Goal: Information Seeking & Learning: Learn about a topic

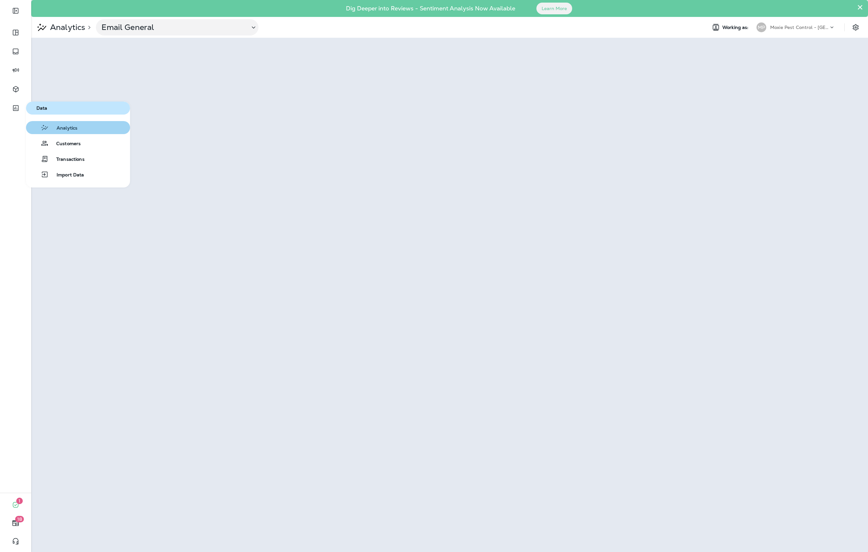
click at [63, 130] on span "Analytics" at bounding box center [63, 128] width 29 height 6
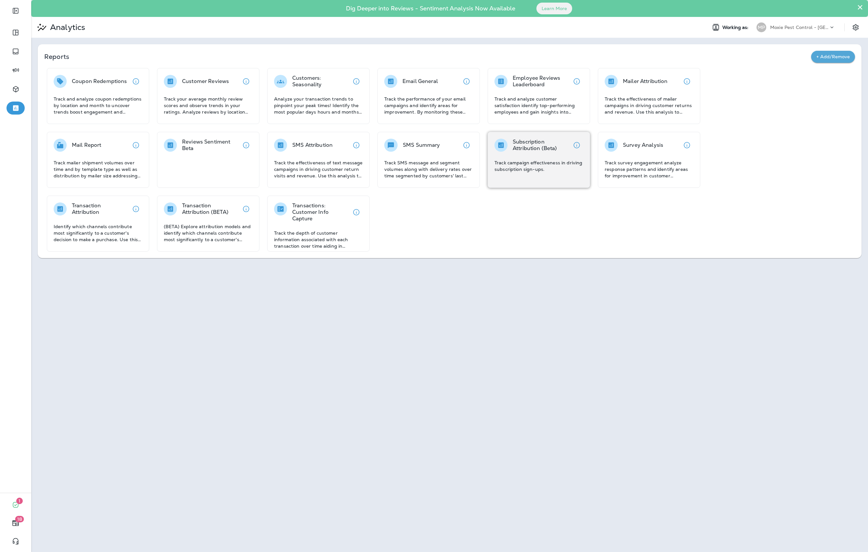
click at [507, 159] on p "Track campaign effectiveness in driving subscription sign-ups." at bounding box center [539, 165] width 89 height 13
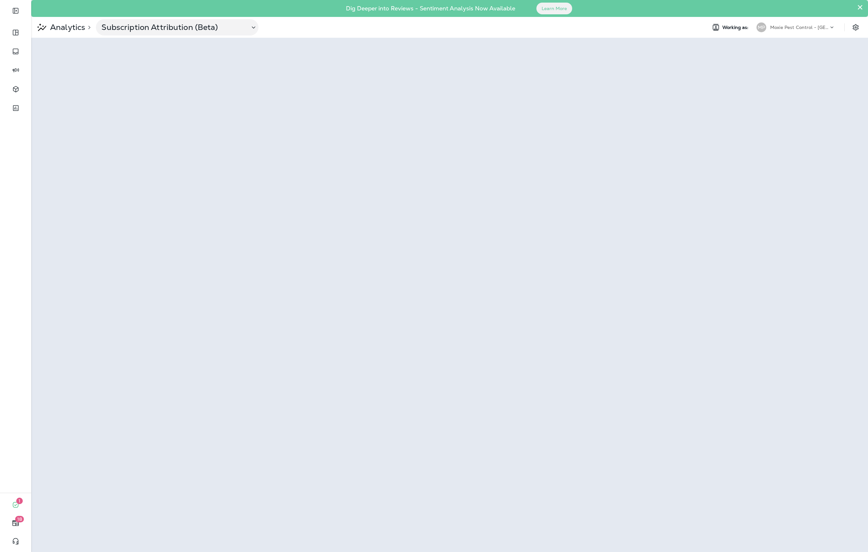
click at [791, 27] on p "Moxie Pest Control - [GEOGRAPHIC_DATA]" at bounding box center [799, 27] width 59 height 5
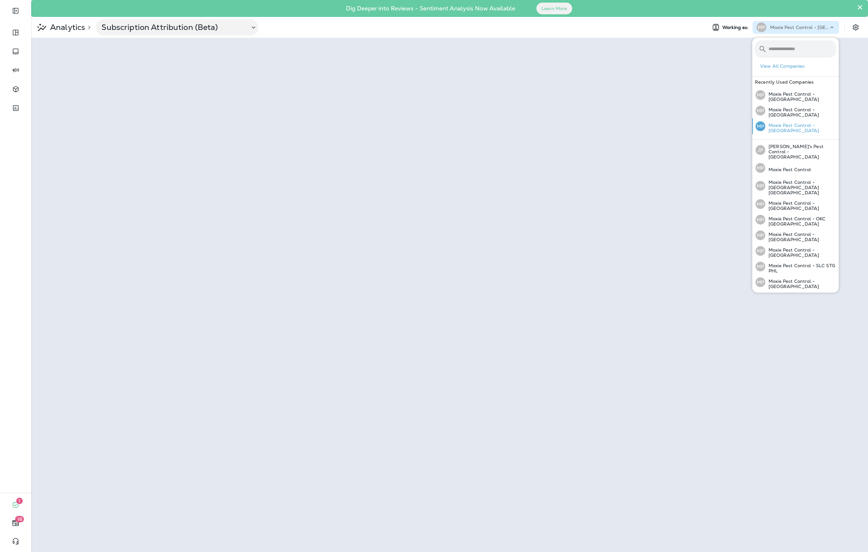
click at [803, 123] on div "MP Moxie Pest Control - [GEOGRAPHIC_DATA]" at bounding box center [796, 126] width 86 height 16
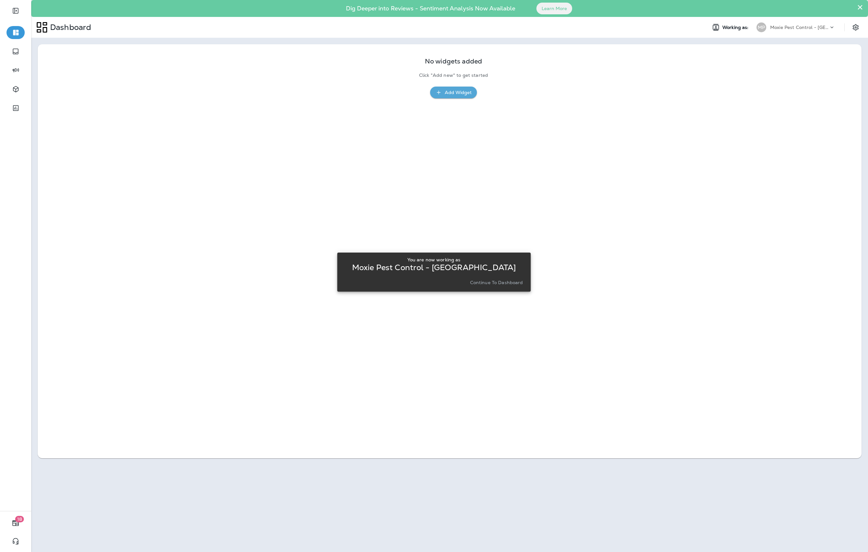
click at [485, 283] on p "Continue to Dashboard" at bounding box center [496, 282] width 53 height 5
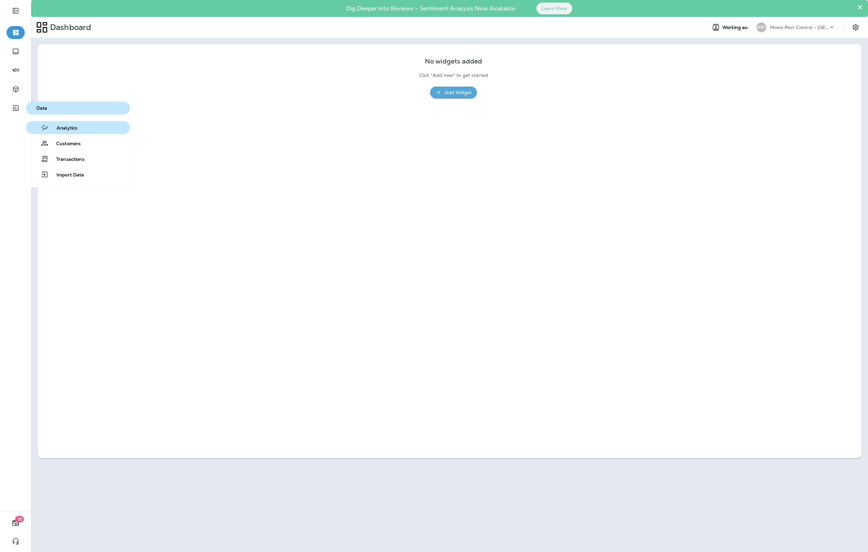
click at [69, 122] on button "Analytics" at bounding box center [78, 127] width 104 height 13
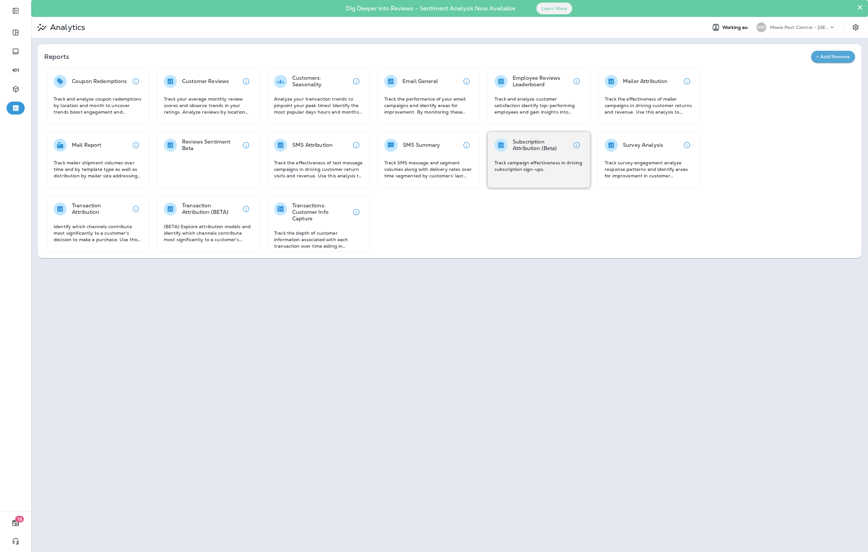
click at [540, 152] on div "Subscription Attribution (Beta) Track campaign effectiveness in driving subscri…" at bounding box center [539, 156] width 89 height 34
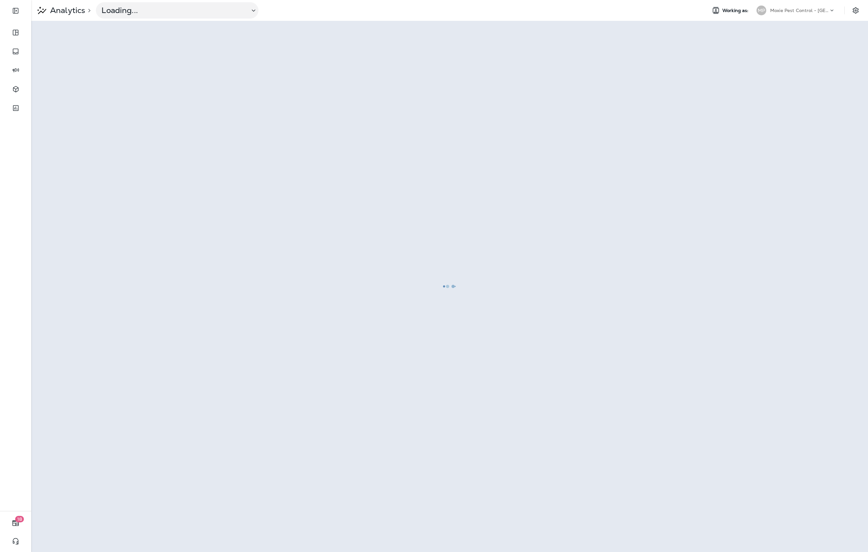
click at [540, 152] on div at bounding box center [450, 285] width 836 height 529
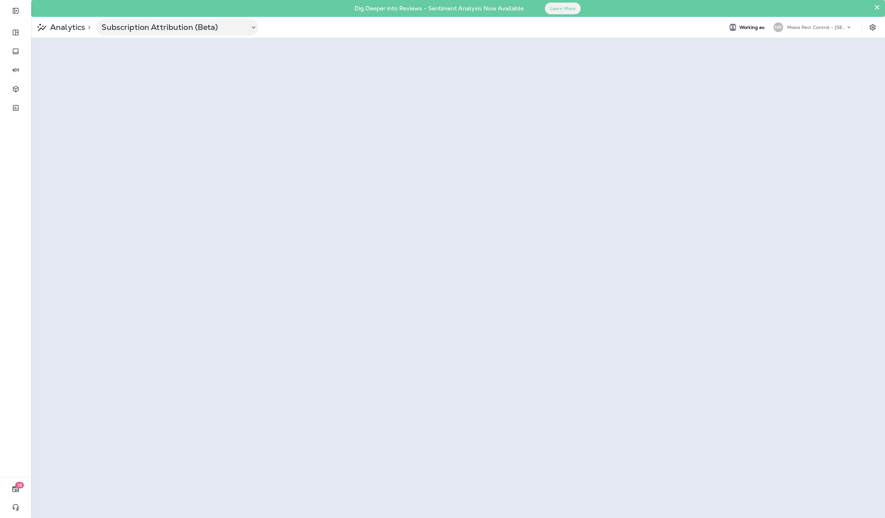
click at [75, 25] on p "Analytics" at bounding box center [66, 27] width 38 height 10
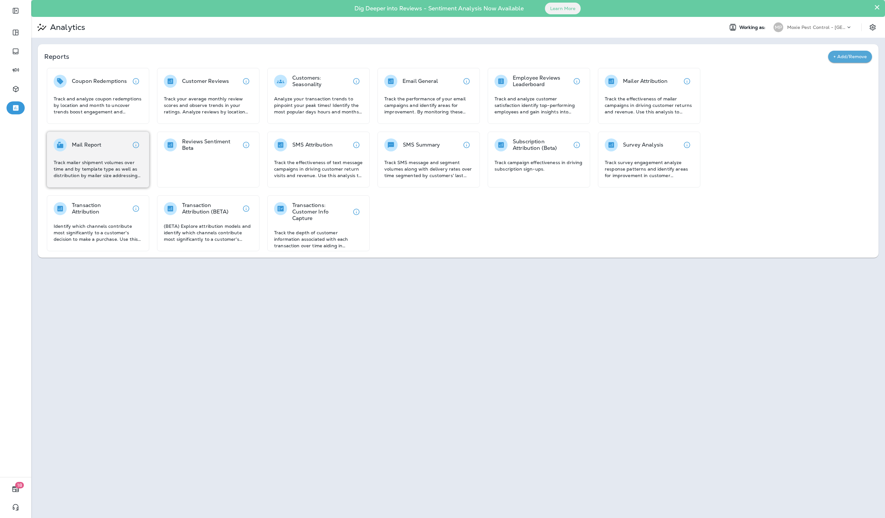
click at [127, 167] on p "Track mailer shipment volumes over time and by template type as well as distrib…" at bounding box center [98, 169] width 89 height 20
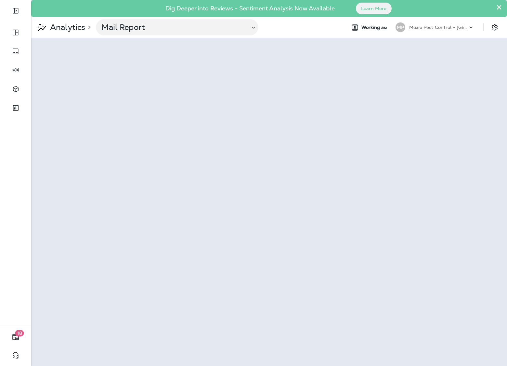
click at [468, 22] on div "MP Moxie Pest Control - [GEOGRAPHIC_DATA]" at bounding box center [436, 27] width 88 height 10
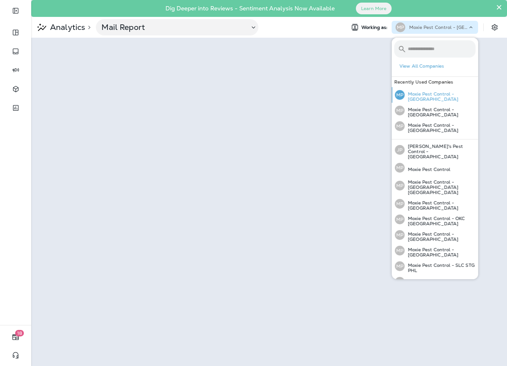
click at [451, 92] on div "MP Moxie Pest Control - [GEOGRAPHIC_DATA]" at bounding box center [436, 95] width 86 height 16
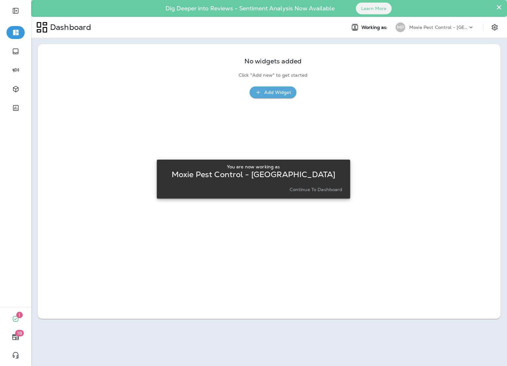
click at [335, 191] on p "Continue to Dashboard" at bounding box center [316, 189] width 53 height 5
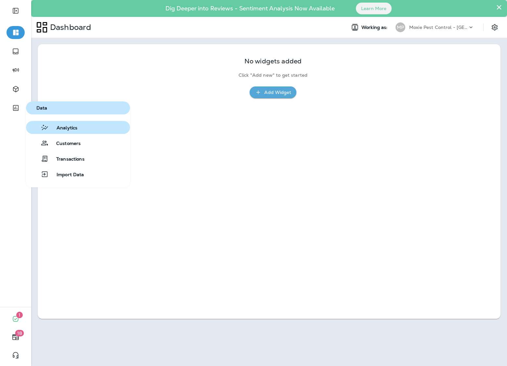
click at [67, 126] on span "Analytics" at bounding box center [63, 128] width 29 height 6
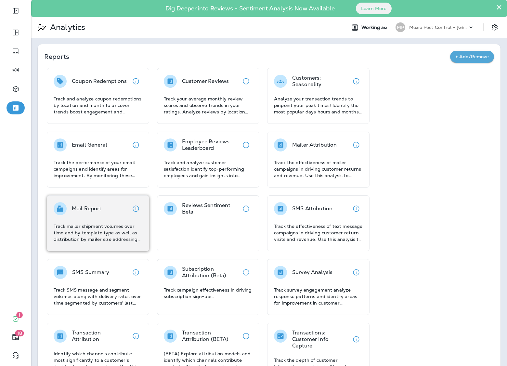
click at [87, 216] on div "Mail Report Track mailer shipment volumes over time and by template type as wel…" at bounding box center [98, 222] width 89 height 40
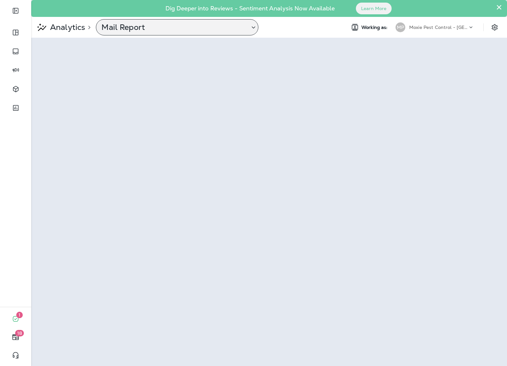
click at [117, 30] on p "Mail Report" at bounding box center [172, 27] width 143 height 10
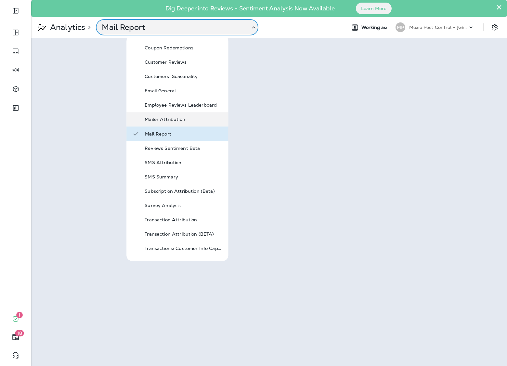
click at [143, 114] on div "Mailer Attribution" at bounding box center [178, 119] width 102 height 14
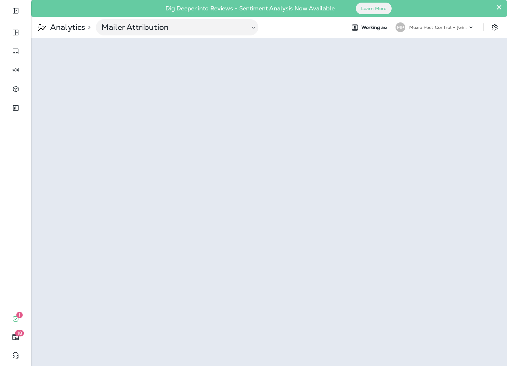
click at [446, 29] on p "Moxie Pest Control - [GEOGRAPHIC_DATA]" at bounding box center [438, 27] width 59 height 5
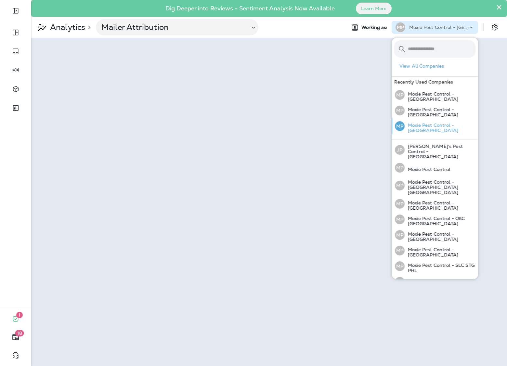
click at [441, 122] on div "MP Moxie Pest Control - [GEOGRAPHIC_DATA]" at bounding box center [436, 126] width 86 height 16
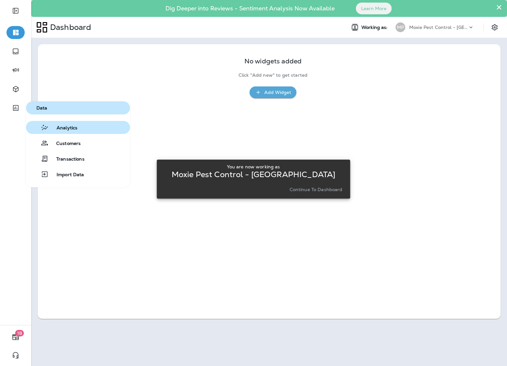
click at [73, 127] on span "Analytics" at bounding box center [63, 128] width 29 height 6
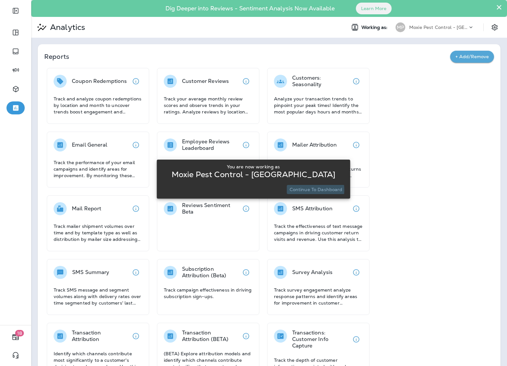
click at [309, 190] on p "Continue to Dashboard" at bounding box center [316, 189] width 53 height 5
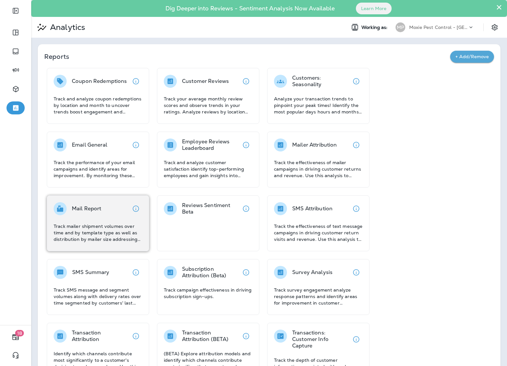
click at [122, 203] on div "Mail Report" at bounding box center [98, 208] width 89 height 13
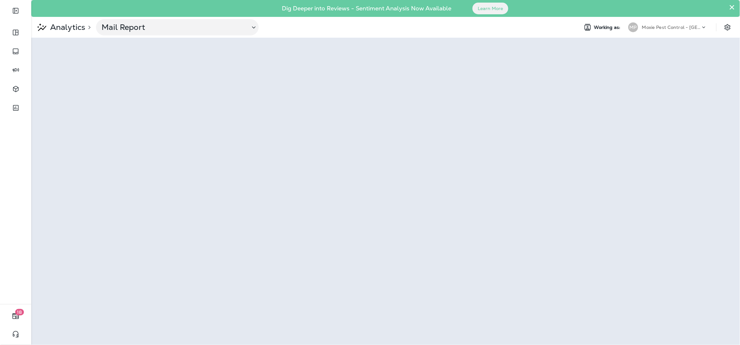
click at [69, 29] on p "Analytics" at bounding box center [66, 27] width 38 height 10
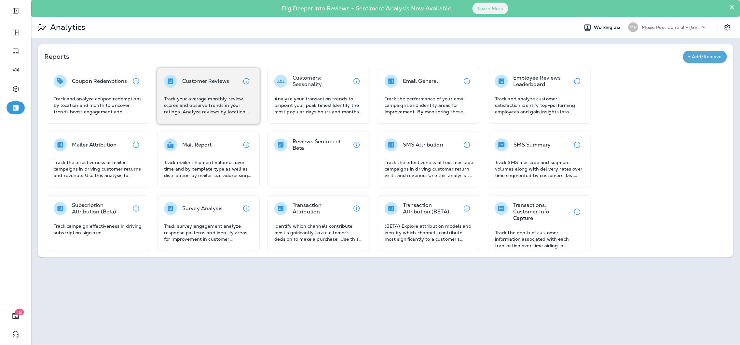
click at [189, 118] on div "Customer Reviews Track your average monthly review scores and observe trends in…" at bounding box center [208, 96] width 102 height 56
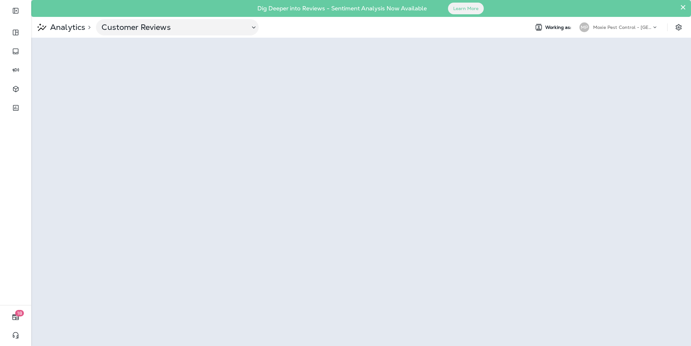
click at [611, 30] on div "Moxie Pest Control - [GEOGRAPHIC_DATA]" at bounding box center [622, 27] width 59 height 10
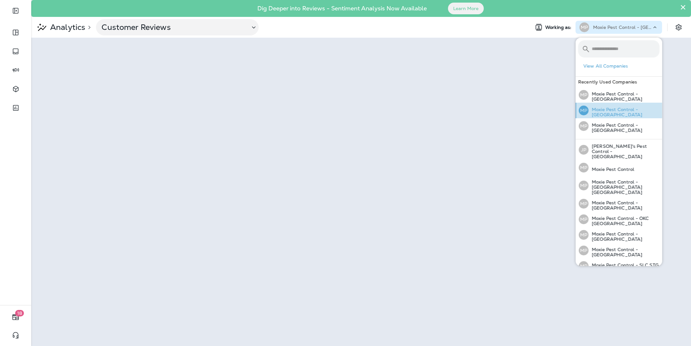
click at [618, 107] on p "Moxie Pest Control - [GEOGRAPHIC_DATA]" at bounding box center [623, 112] width 71 height 10
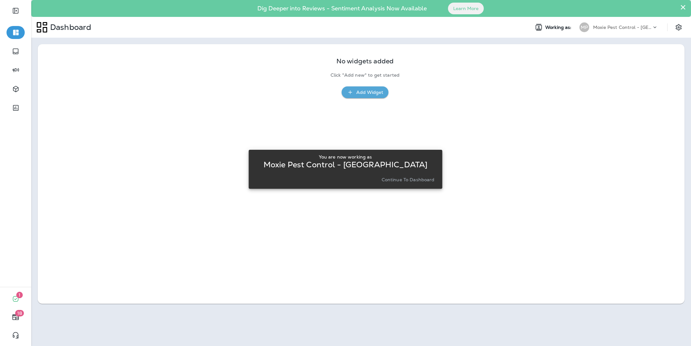
click at [400, 180] on p "Continue to Dashboard" at bounding box center [407, 179] width 53 height 5
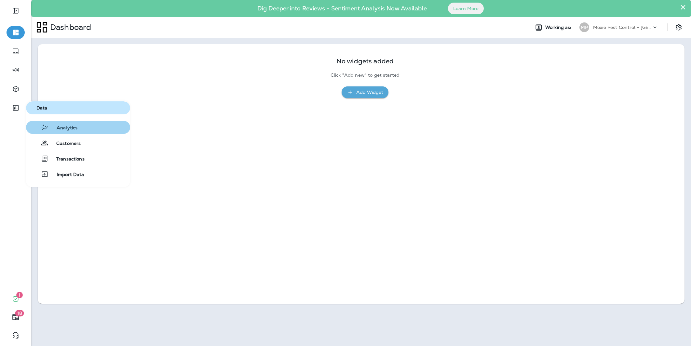
click at [60, 129] on span "Analytics" at bounding box center [63, 128] width 29 height 6
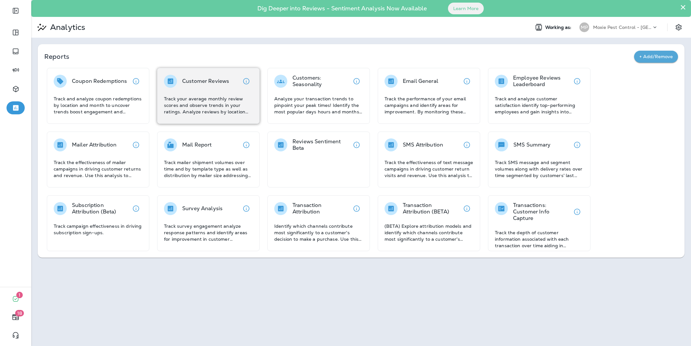
click at [179, 96] on p "Track your average monthly review scores and observe trends in your ratings. An…" at bounding box center [208, 106] width 89 height 20
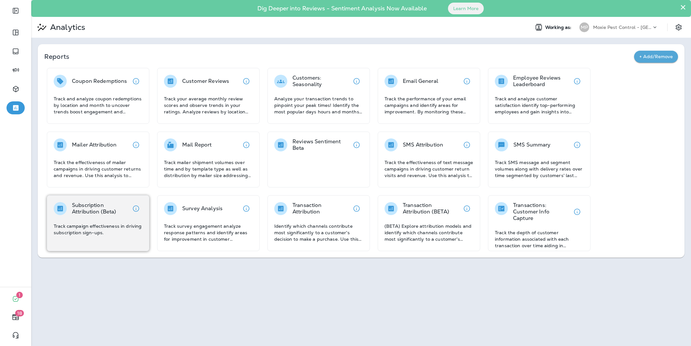
click at [108, 218] on div "Subscription Attribution (Beta) Track campaign effectiveness in driving subscri…" at bounding box center [98, 219] width 89 height 34
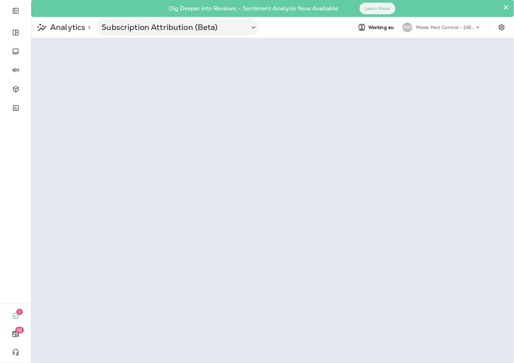
click at [72, 26] on p "Analytics" at bounding box center [66, 27] width 38 height 10
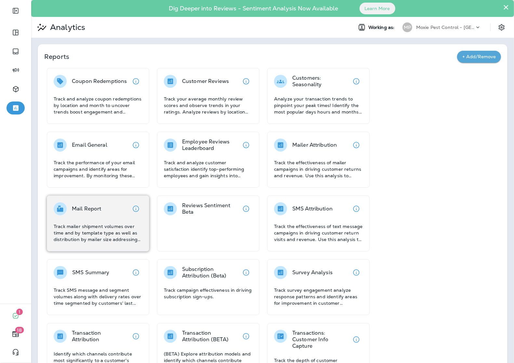
click at [116, 205] on div "Mail Report" at bounding box center [98, 208] width 89 height 13
